Goal: Find specific fact: Find contact information

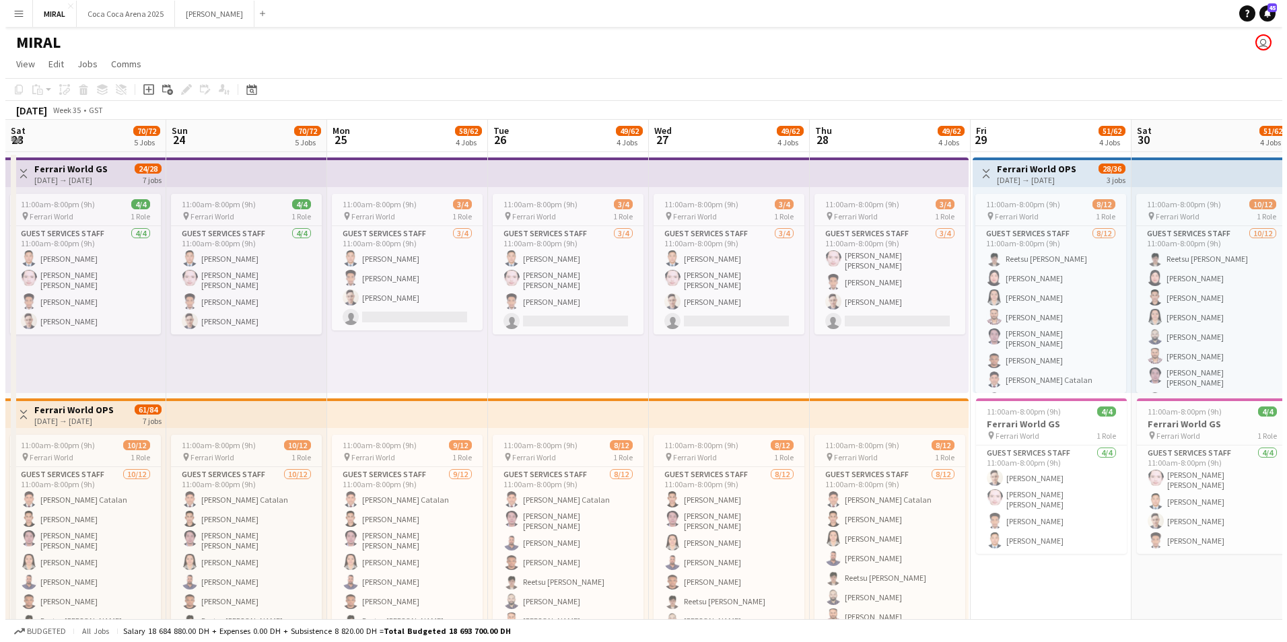
scroll to position [0, 533]
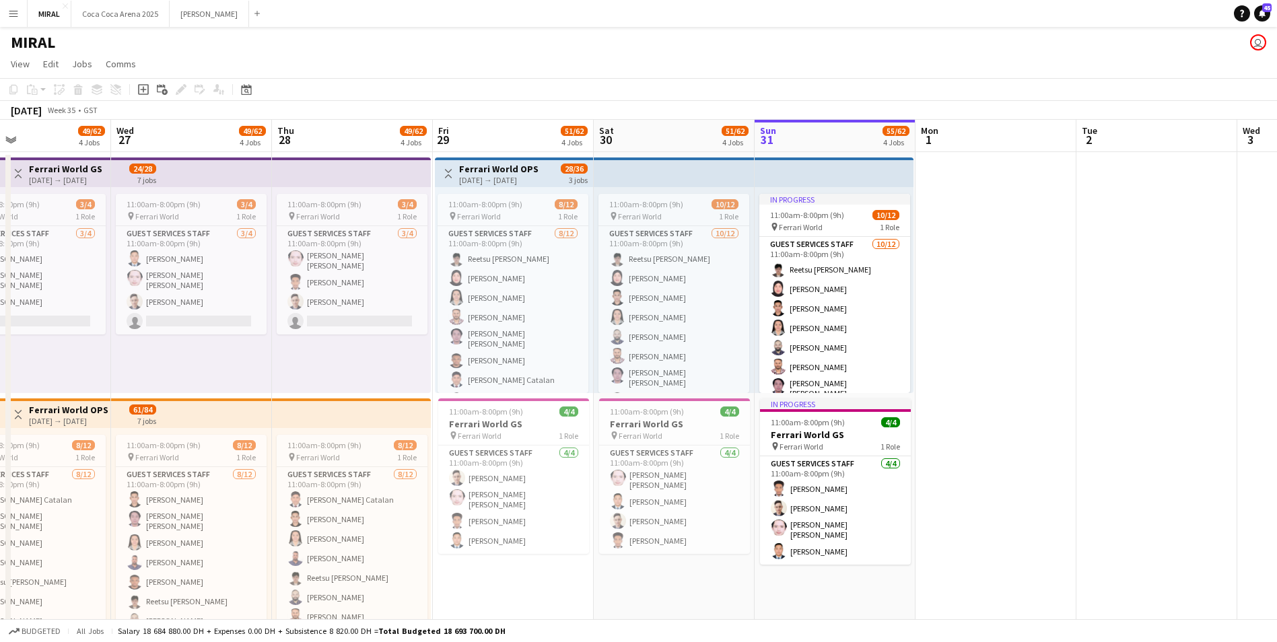
click at [16, 14] on app-icon "Menu" at bounding box center [13, 13] width 11 height 11
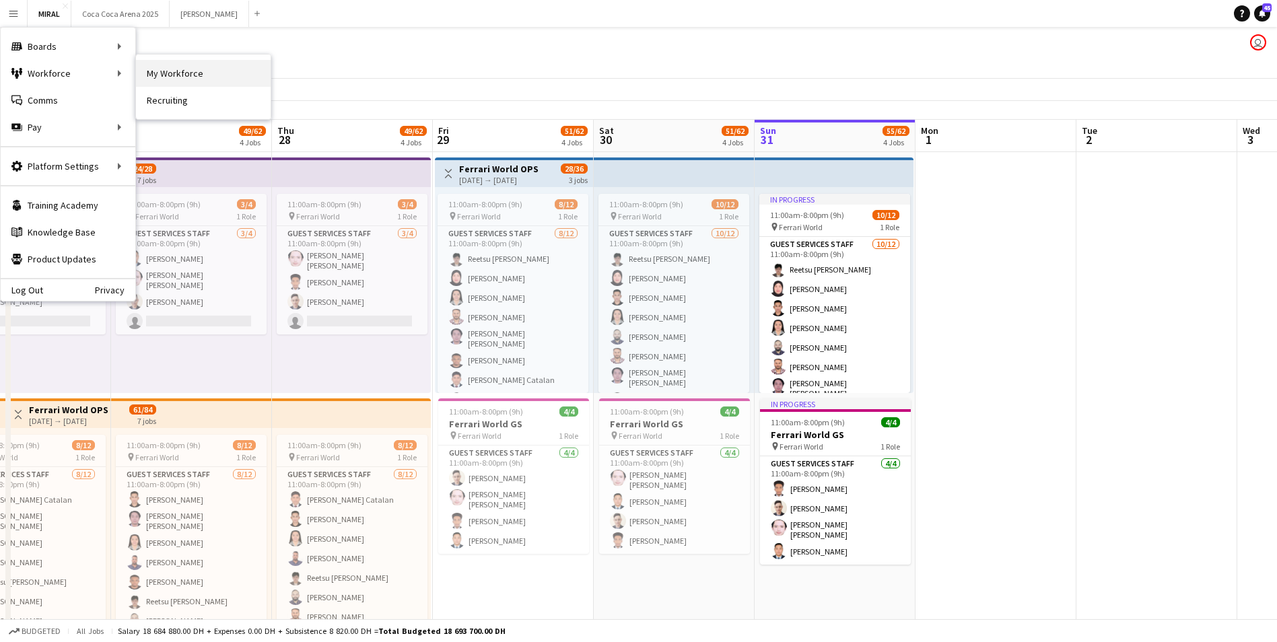
click at [168, 80] on link "My Workforce" at bounding box center [203, 73] width 135 height 27
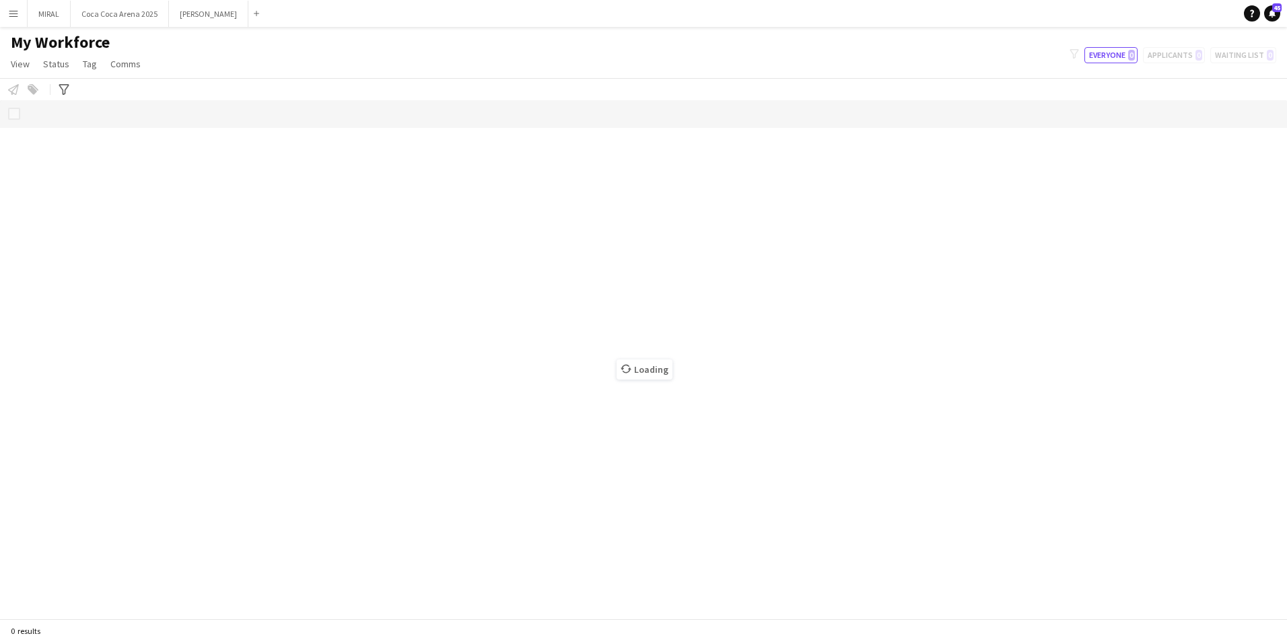
click at [174, 191] on div "Loading" at bounding box center [643, 359] width 1287 height 518
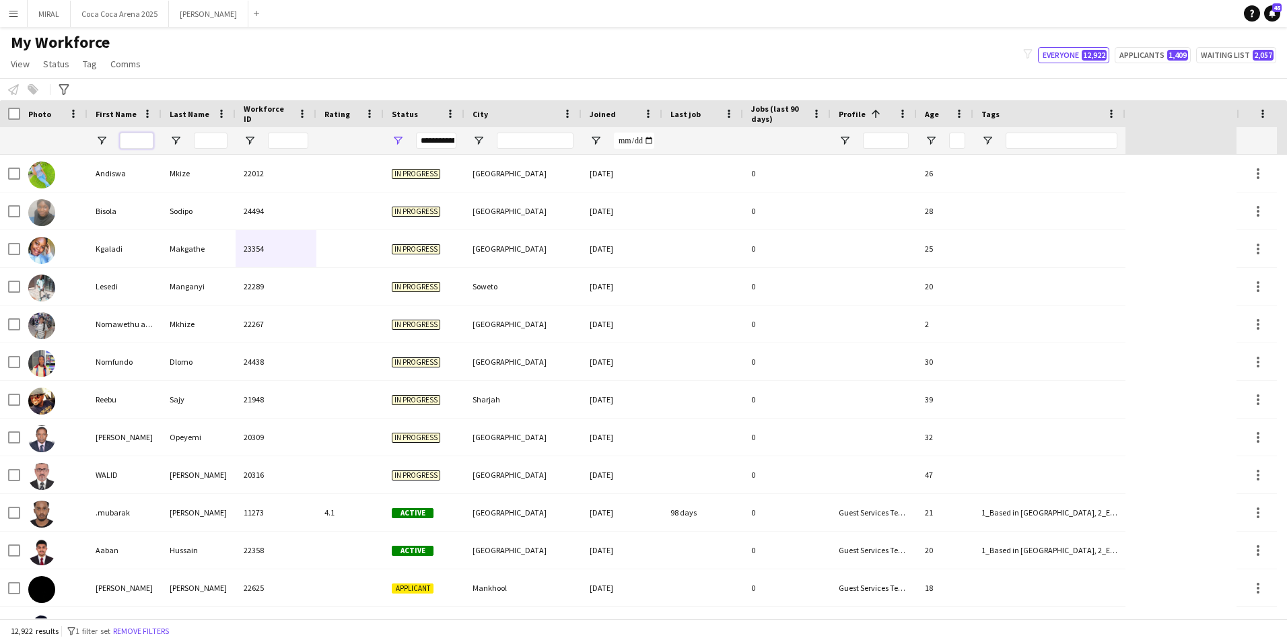
click at [146, 137] on input "First Name Filter Input" at bounding box center [137, 141] width 34 height 16
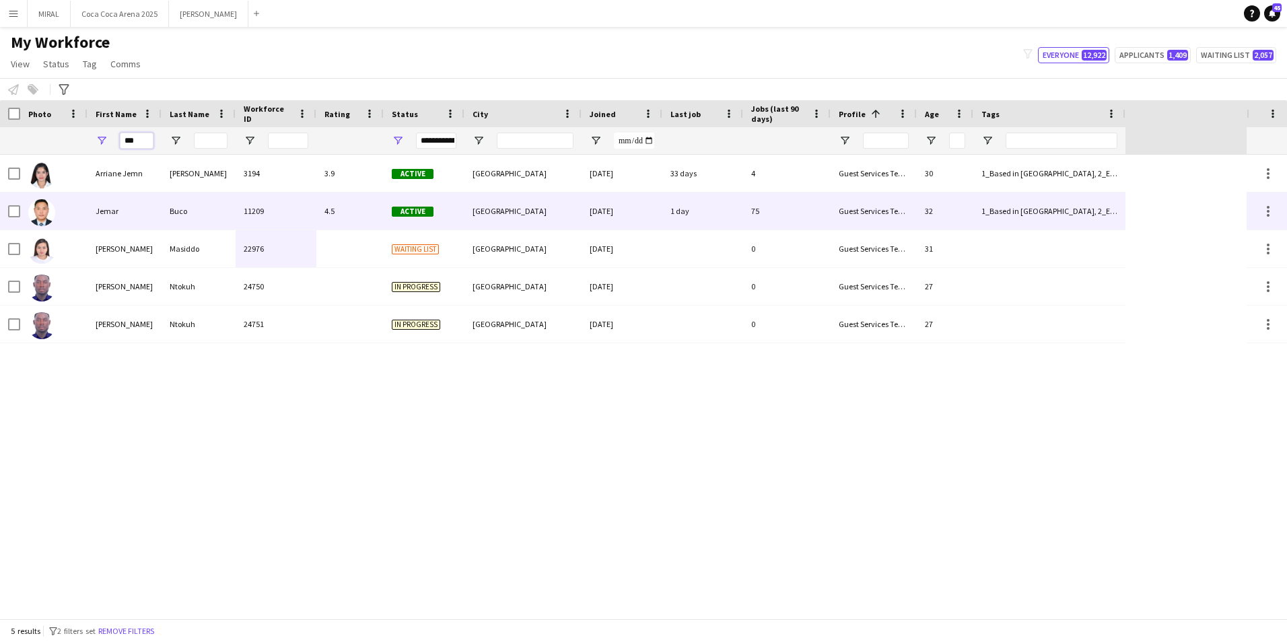
type input "***"
click at [149, 219] on div "Jemar" at bounding box center [125, 211] width 74 height 37
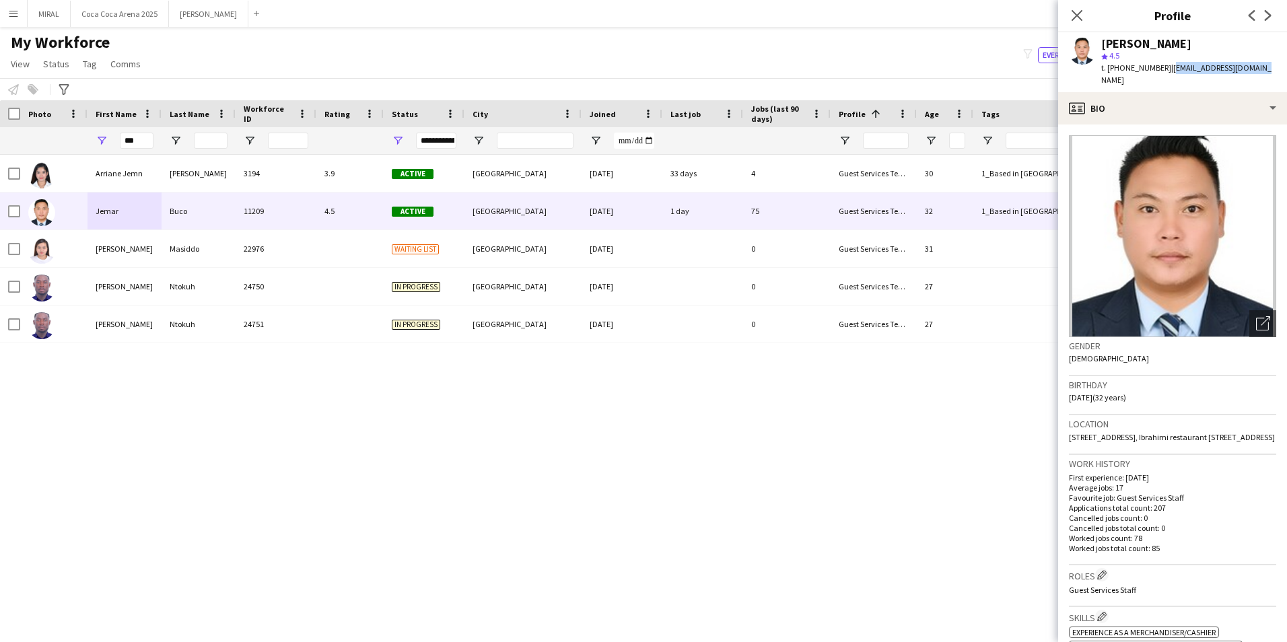
drag, startPoint x: 1254, startPoint y: 67, endPoint x: 1166, endPoint y: 65, distance: 87.5
click at [1166, 65] on span "| [EMAIL_ADDRESS][DOMAIN_NAME]" at bounding box center [1186, 74] width 170 height 22
copy span "[EMAIL_ADDRESS][DOMAIN_NAME]"
click at [271, 436] on div "Arriane Jemn [PERSON_NAME] 3194 3.9 Active [GEOGRAPHIC_DATA] [DATE] 33 days 4 G…" at bounding box center [623, 387] width 1247 height 464
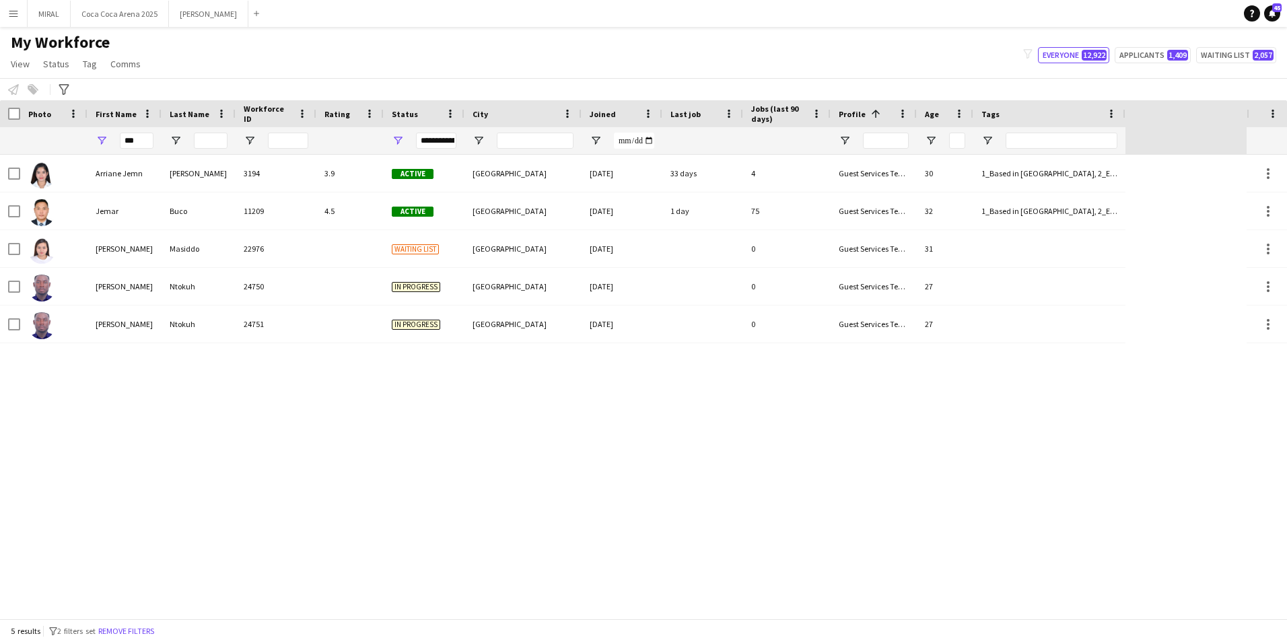
click at [172, 642] on html "Menu Boards Boards Boards All jobs Status Workforce Workforce My Workforce Recr…" at bounding box center [643, 321] width 1287 height 642
click at [452, 10] on app-navbar "Menu Boards Boards Boards All jobs Status Workforce Workforce My Workforce Recr…" at bounding box center [643, 13] width 1287 height 27
click at [498, 516] on div "Arriane Jemn [PERSON_NAME] 3194 3.9 Active [GEOGRAPHIC_DATA] [DATE] 33 days 4 G…" at bounding box center [623, 387] width 1247 height 464
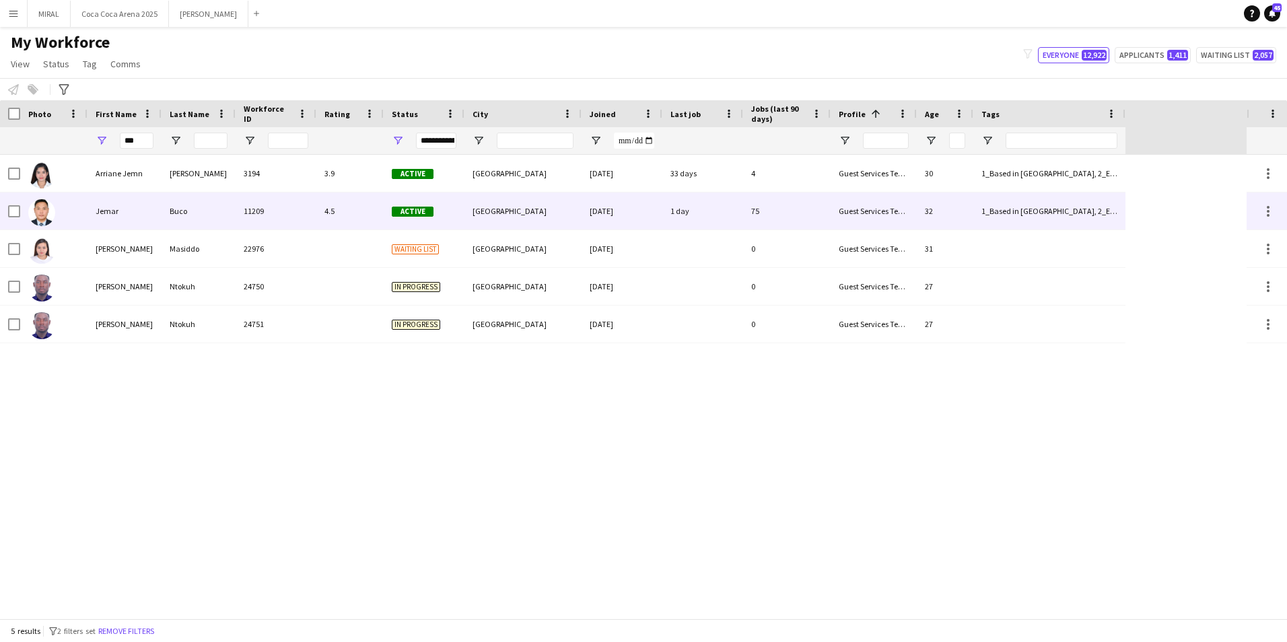
click at [219, 215] on div "Buco" at bounding box center [199, 211] width 74 height 37
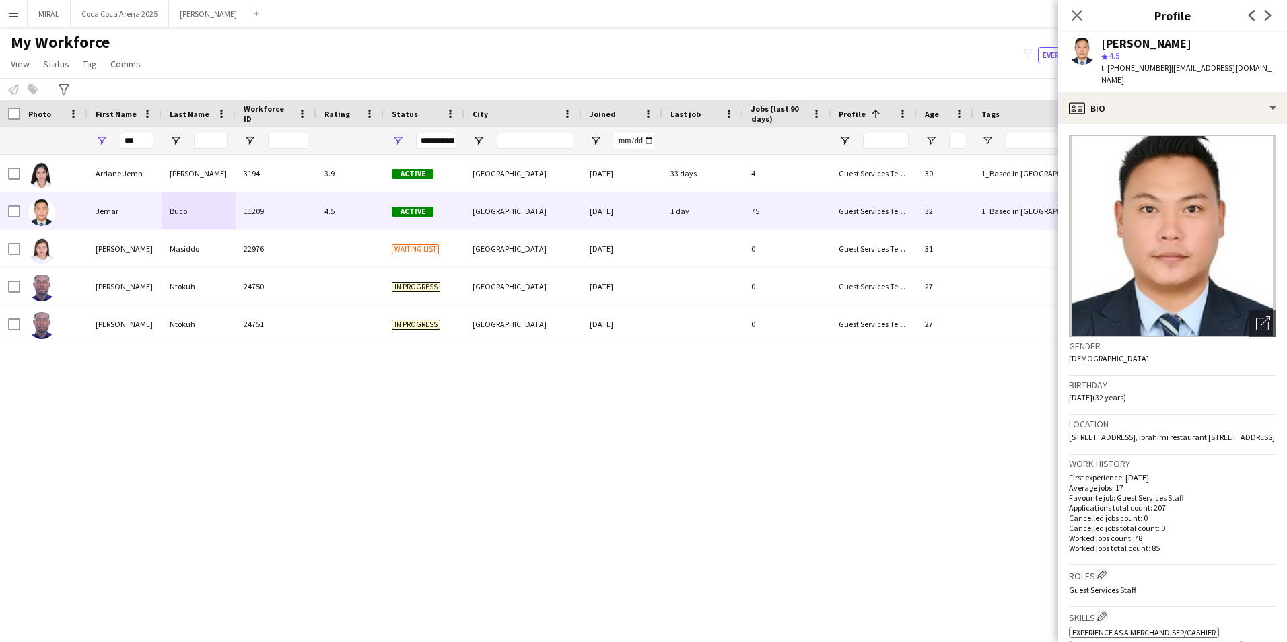
drag, startPoint x: 1164, startPoint y: 67, endPoint x: 1286, endPoint y: 67, distance: 122.5
click at [1286, 67] on html "Menu Boards Boards Boards All jobs Status Workforce Workforce My Workforce Recr…" at bounding box center [643, 321] width 1287 height 642
copy body "Notify workforce Add to tag Select at least one crew to tag him or her. Advance…"
click at [1214, 67] on span "| [EMAIL_ADDRESS][DOMAIN_NAME]" at bounding box center [1186, 74] width 170 height 22
drag, startPoint x: 1166, startPoint y: 68, endPoint x: 1258, endPoint y: 68, distance: 92.2
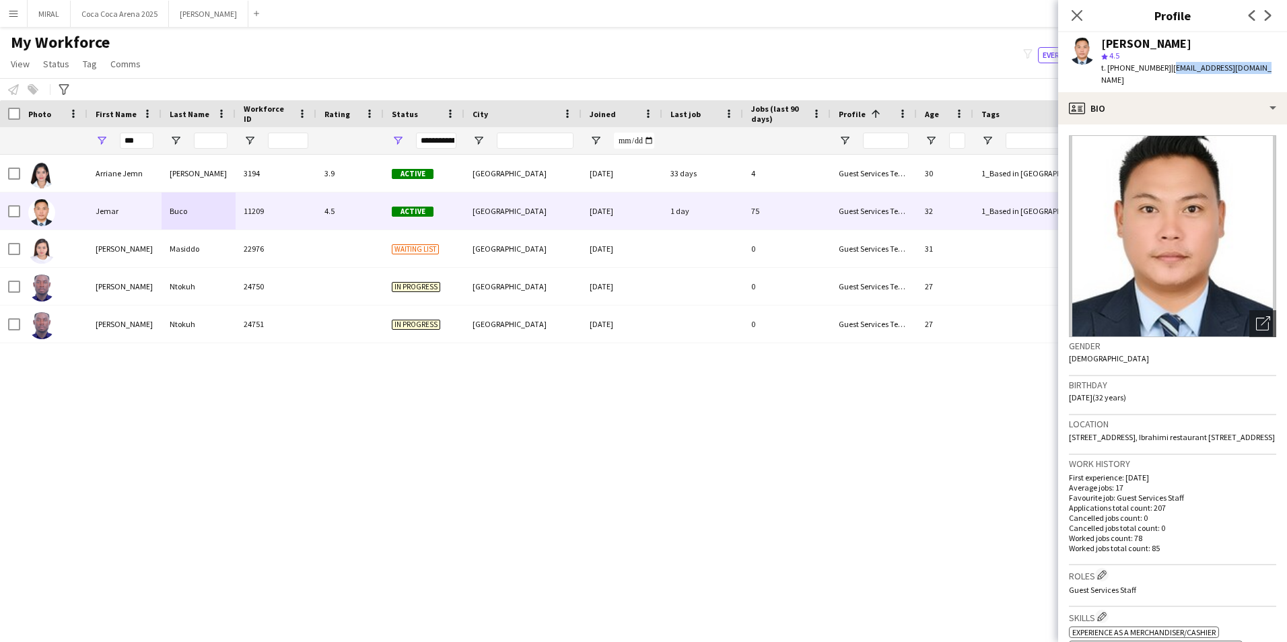
click at [1258, 68] on div "Jemar Buco star 4.5 t. +971554142792 | jemarichbuco@gmail.com" at bounding box center [1172, 62] width 229 height 60
copy span "[EMAIL_ADDRESS][DOMAIN_NAME]"
click at [1076, 23] on app-icon "Close pop-in" at bounding box center [1078, 16] width 20 height 20
